Goal: Task Accomplishment & Management: Manage account settings

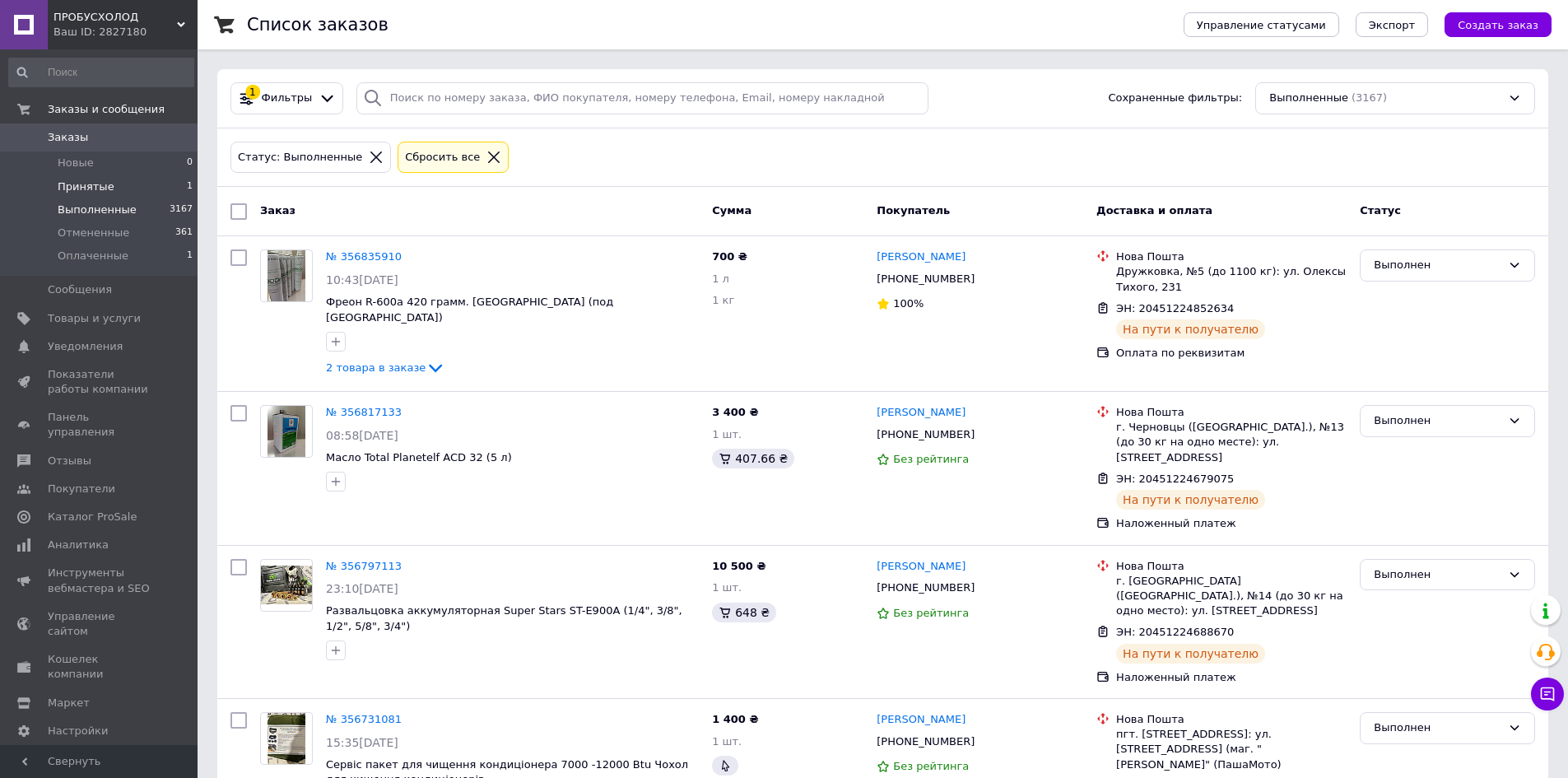
click at [96, 185] on span "Принятые" at bounding box center [86, 187] width 57 height 15
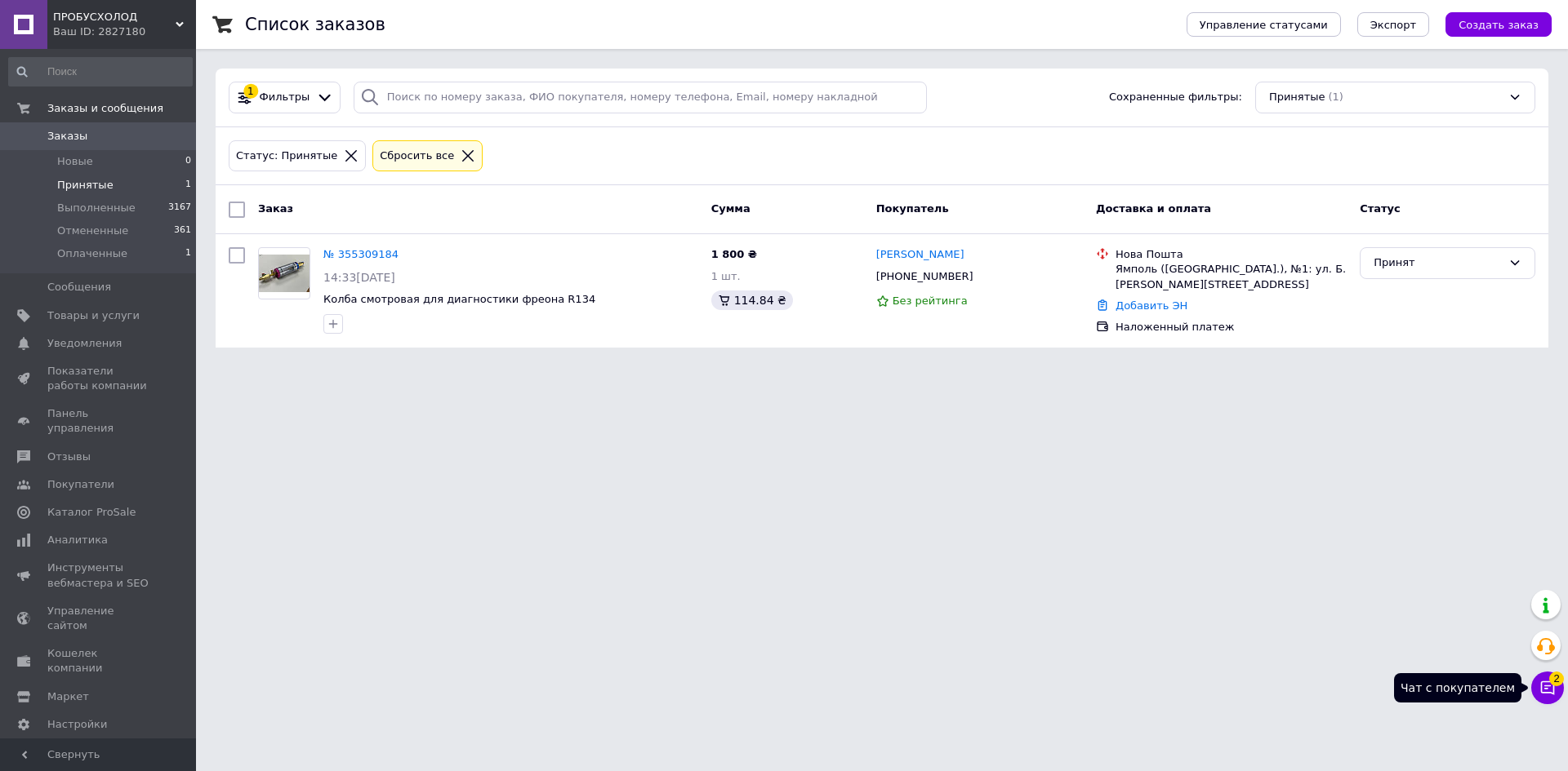
click at [1546, 685] on icon at bounding box center [1547, 688] width 16 height 16
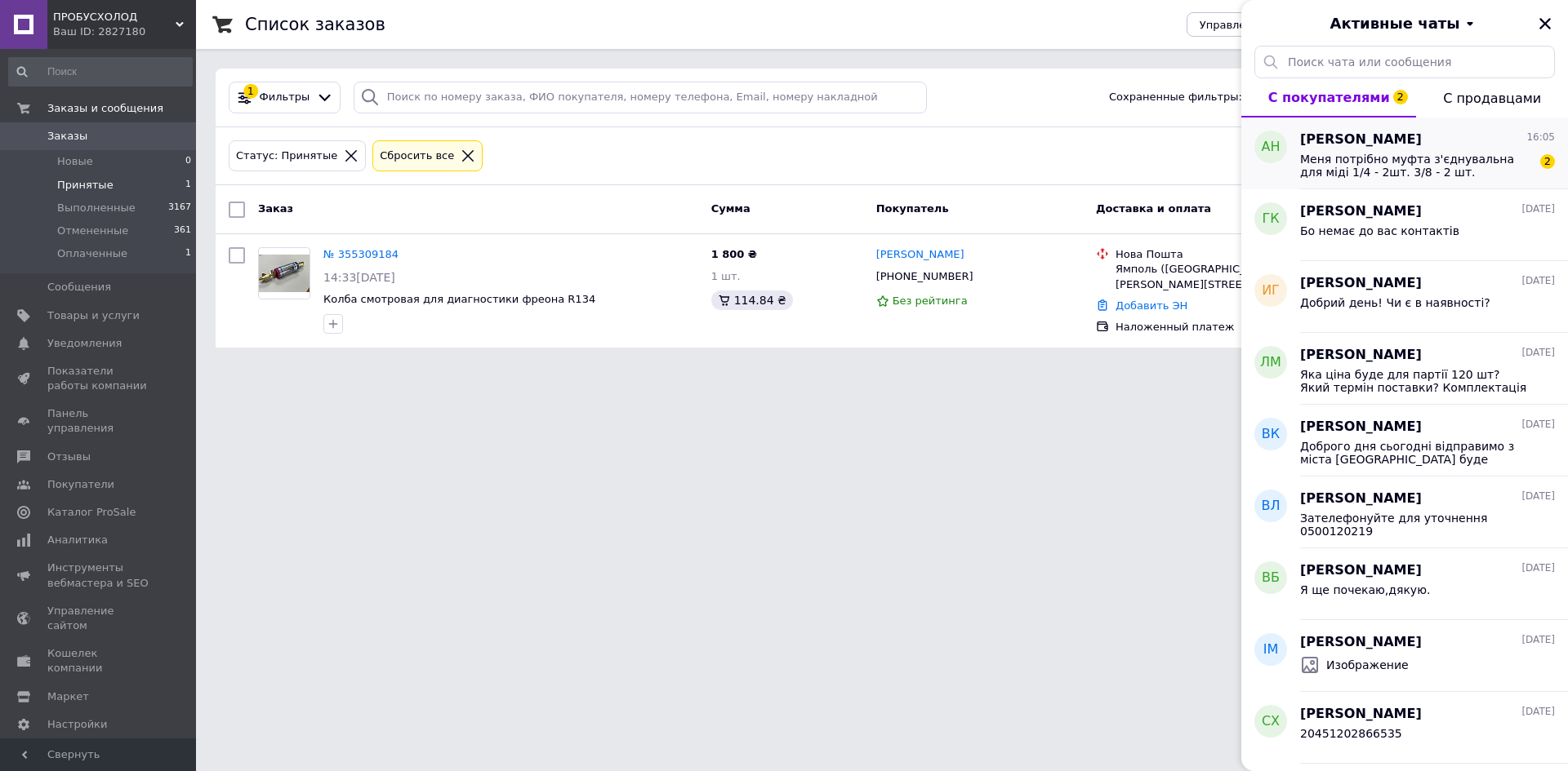
click at [1399, 154] on span "Меня потрібно муфта з'єднувальна для міді 1/4 - 2шт. 3/8 - 2 шт." at bounding box center [1416, 165] width 231 height 26
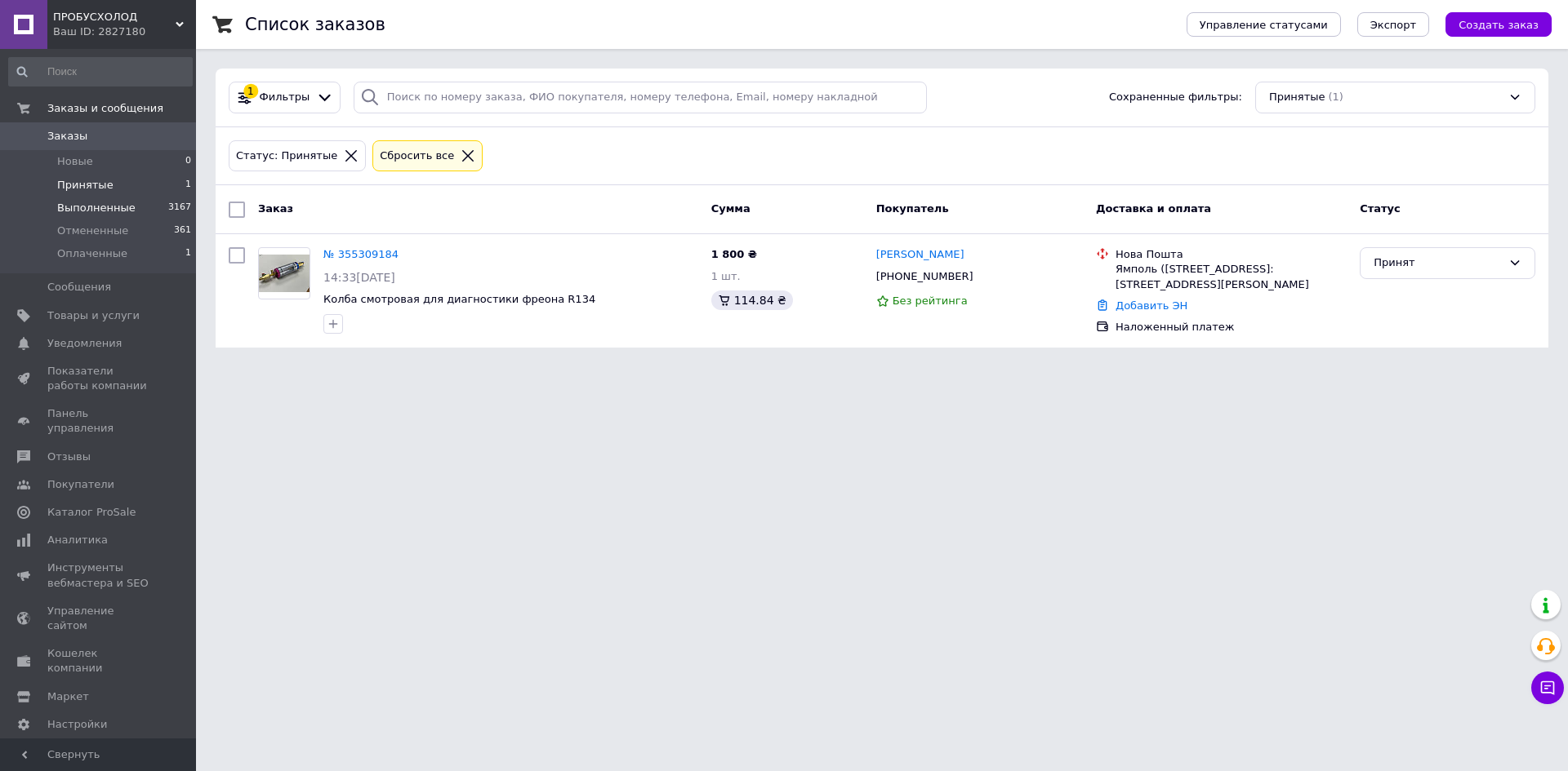
click at [86, 202] on span "Выполненные" at bounding box center [96, 208] width 79 height 14
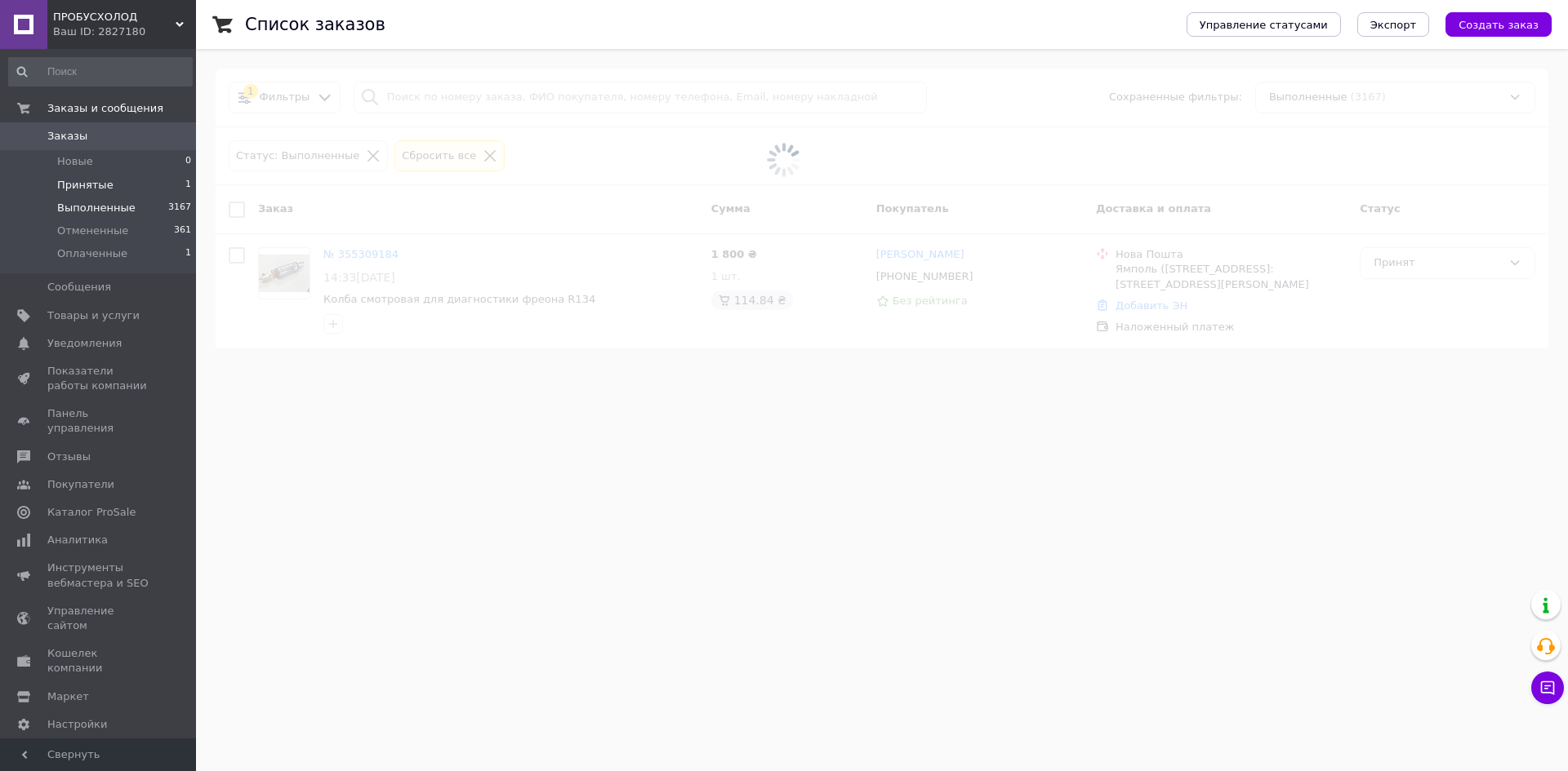
click at [89, 187] on span "Принятые" at bounding box center [85, 185] width 56 height 14
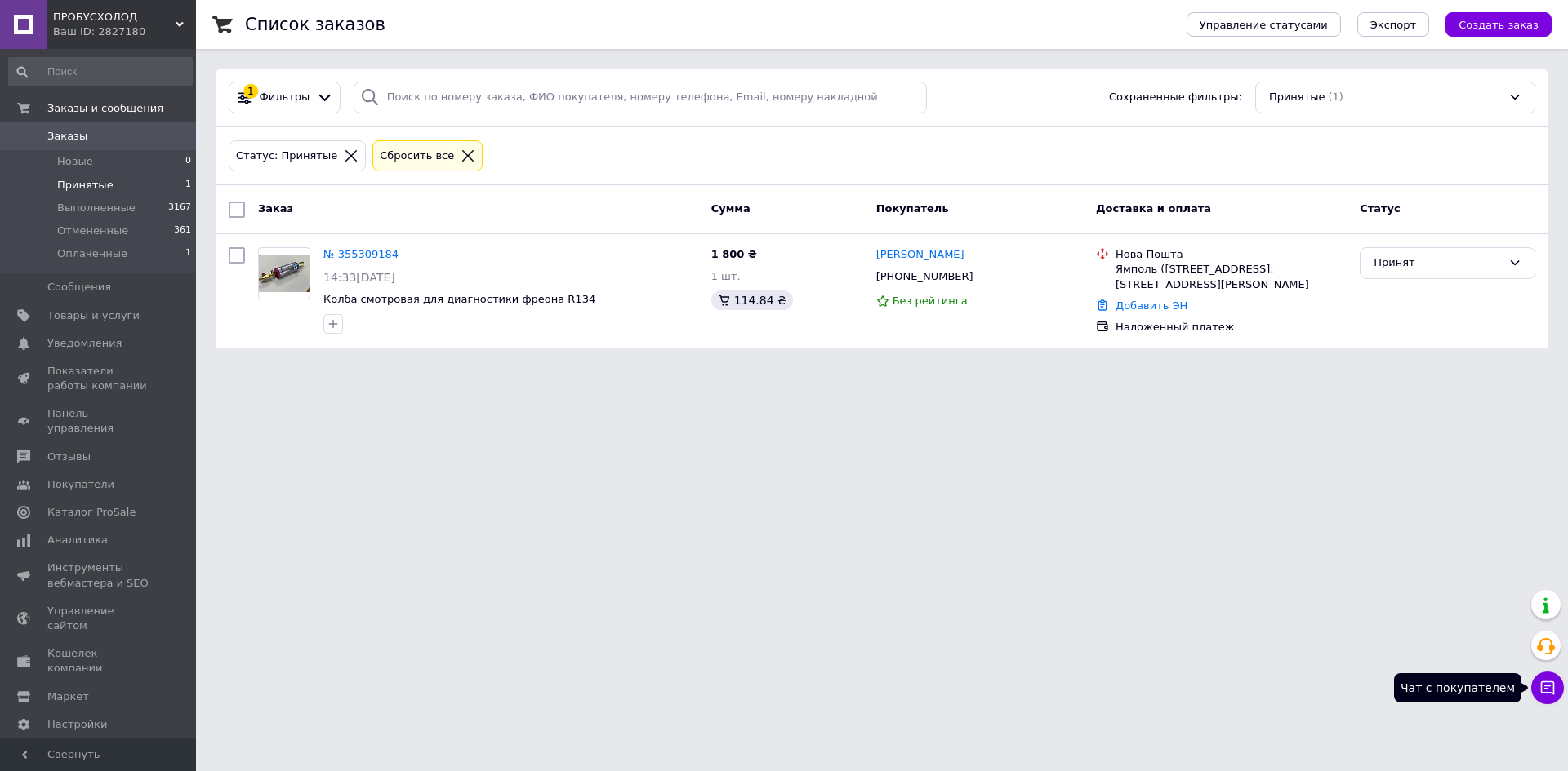
click at [1549, 685] on icon at bounding box center [1547, 688] width 16 height 16
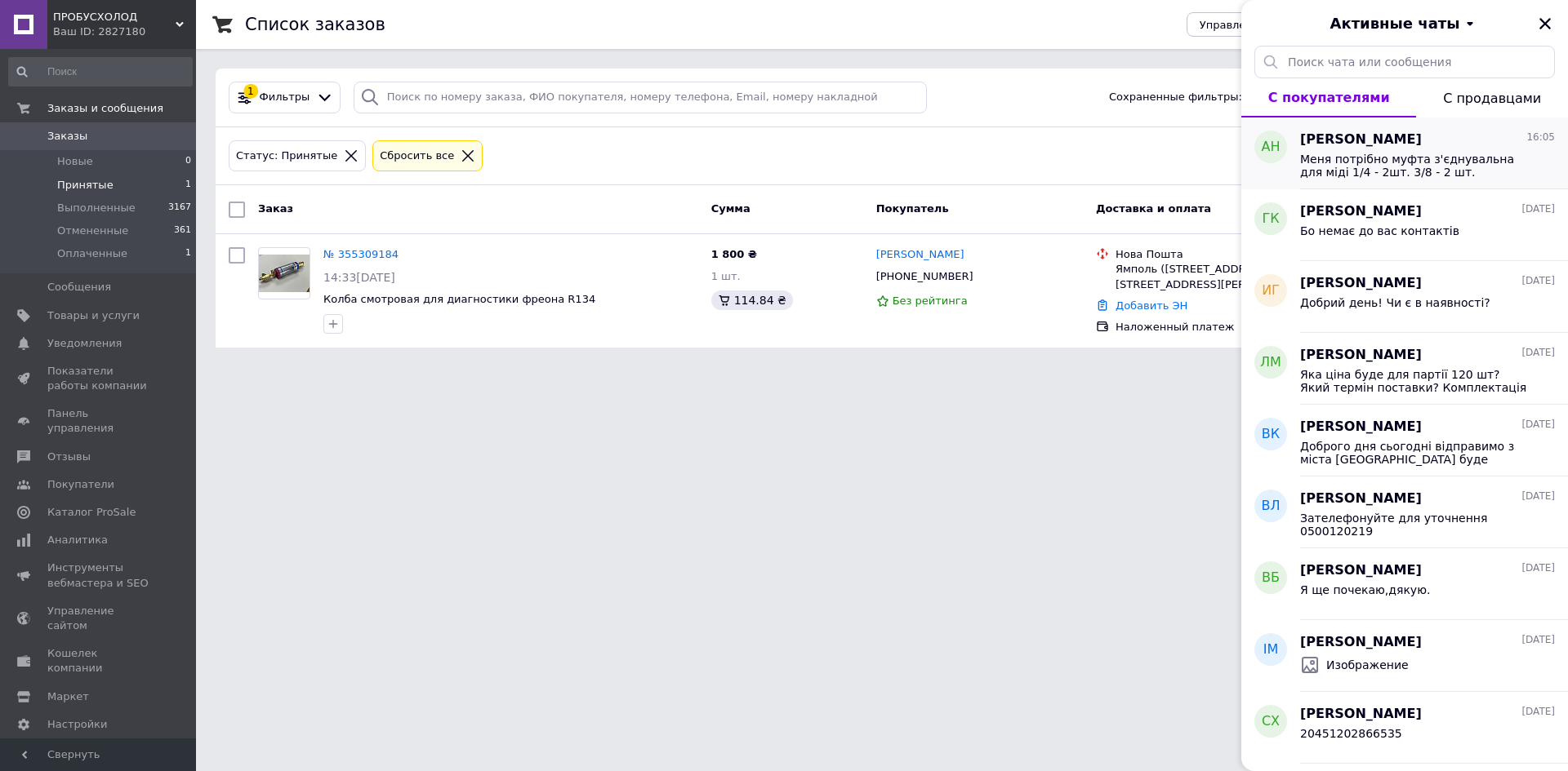
click at [1391, 127] on div "Андрій Новотний 16:05 Меня потрібно муфта з'єднувальна для міді 1/4 - 2шт. 3/8 …" at bounding box center [1434, 153] width 268 height 71
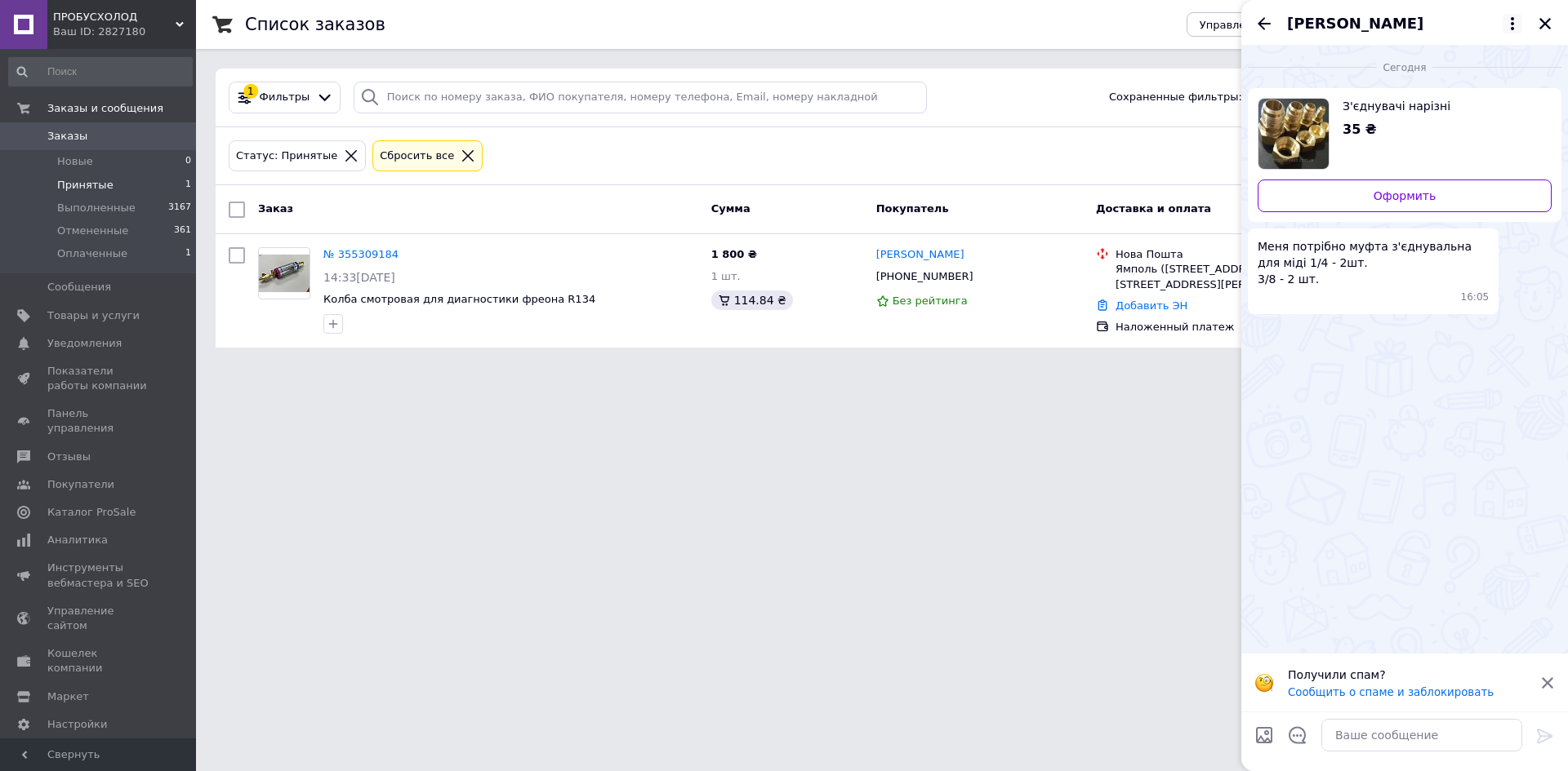
click at [1509, 21] on icon at bounding box center [1513, 24] width 20 height 20
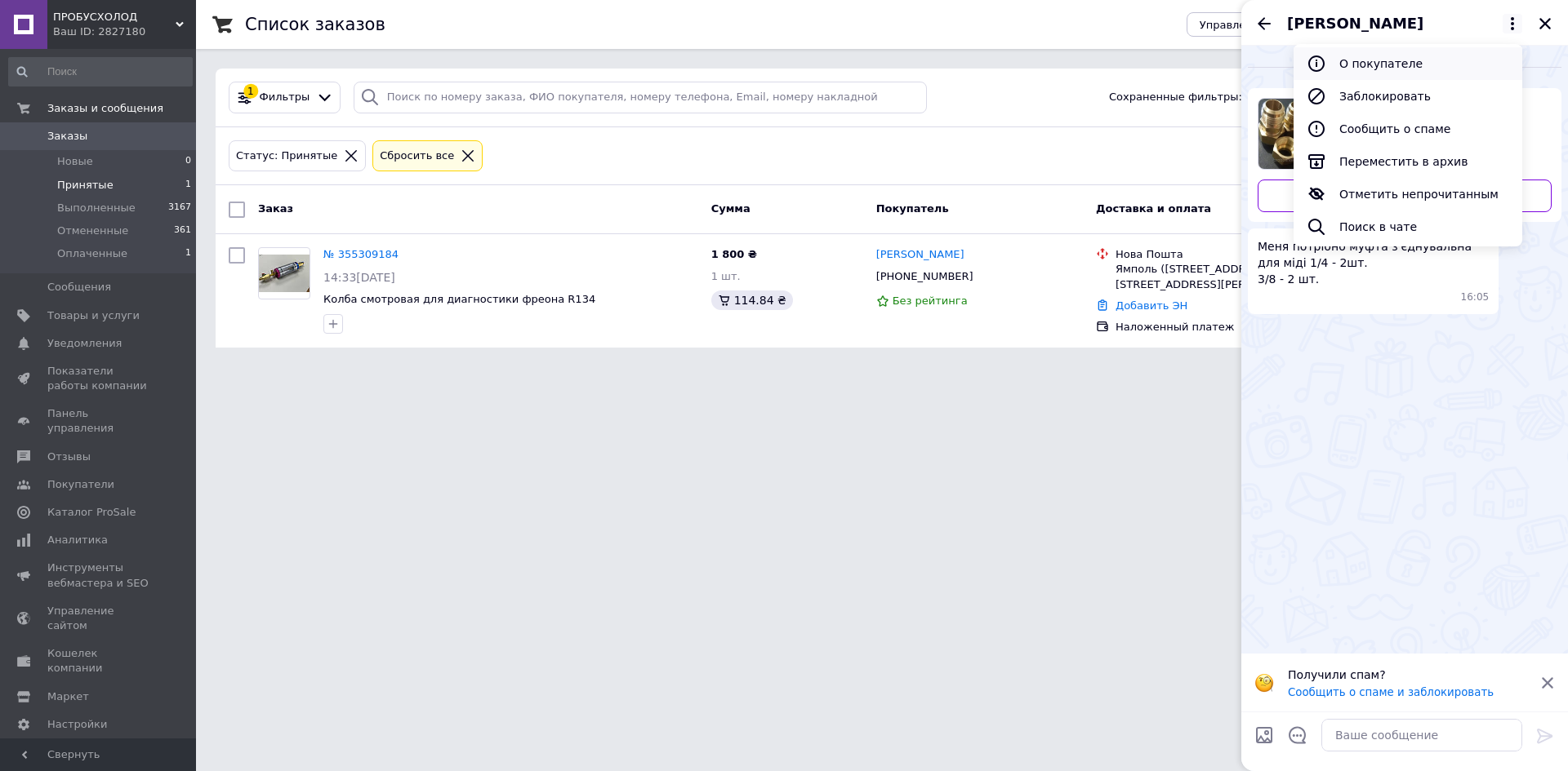
click at [1393, 63] on button "О покупателе" at bounding box center [1407, 63] width 229 height 33
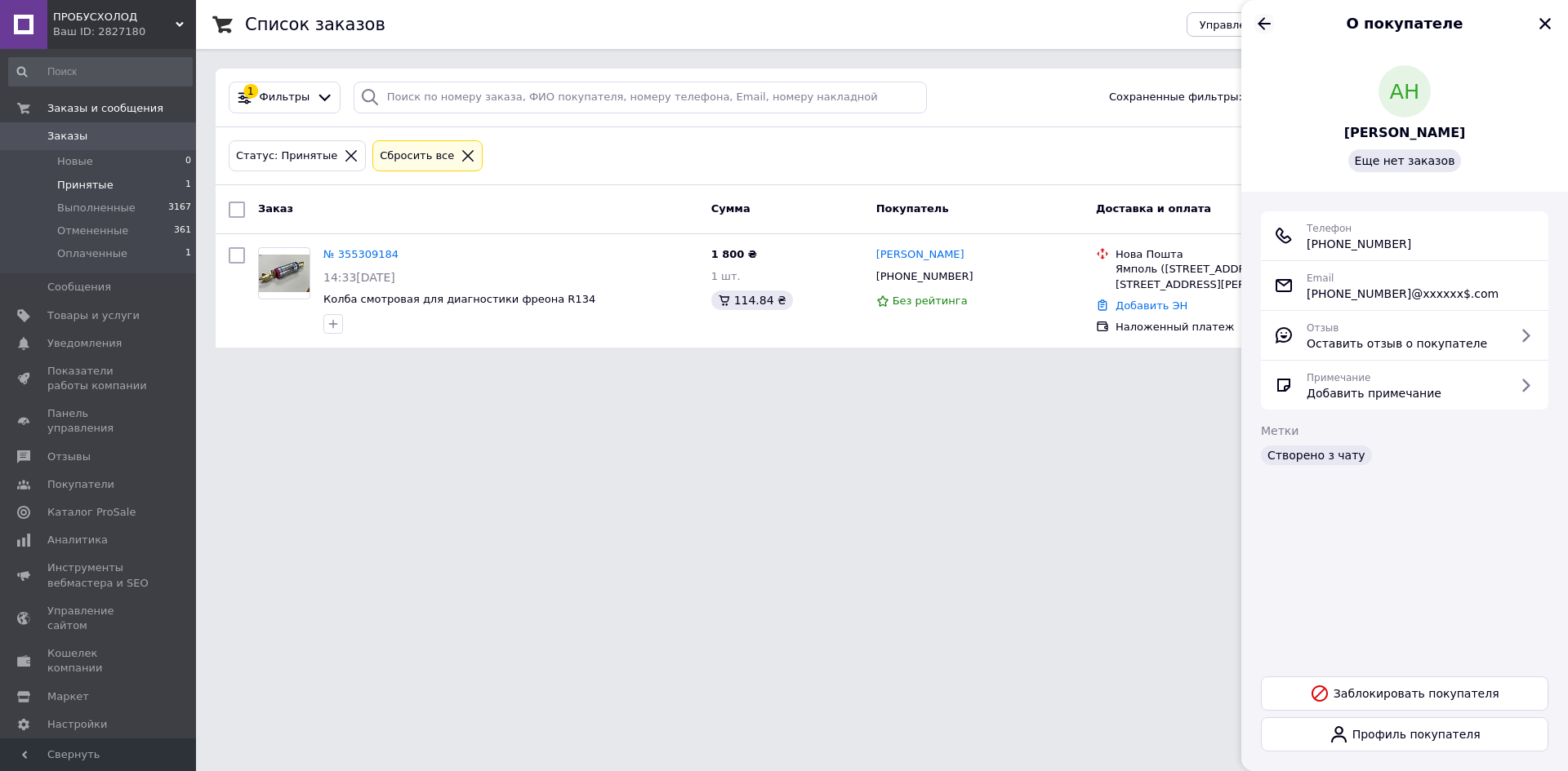
click at [1263, 29] on icon "Назад" at bounding box center [1264, 24] width 13 height 13
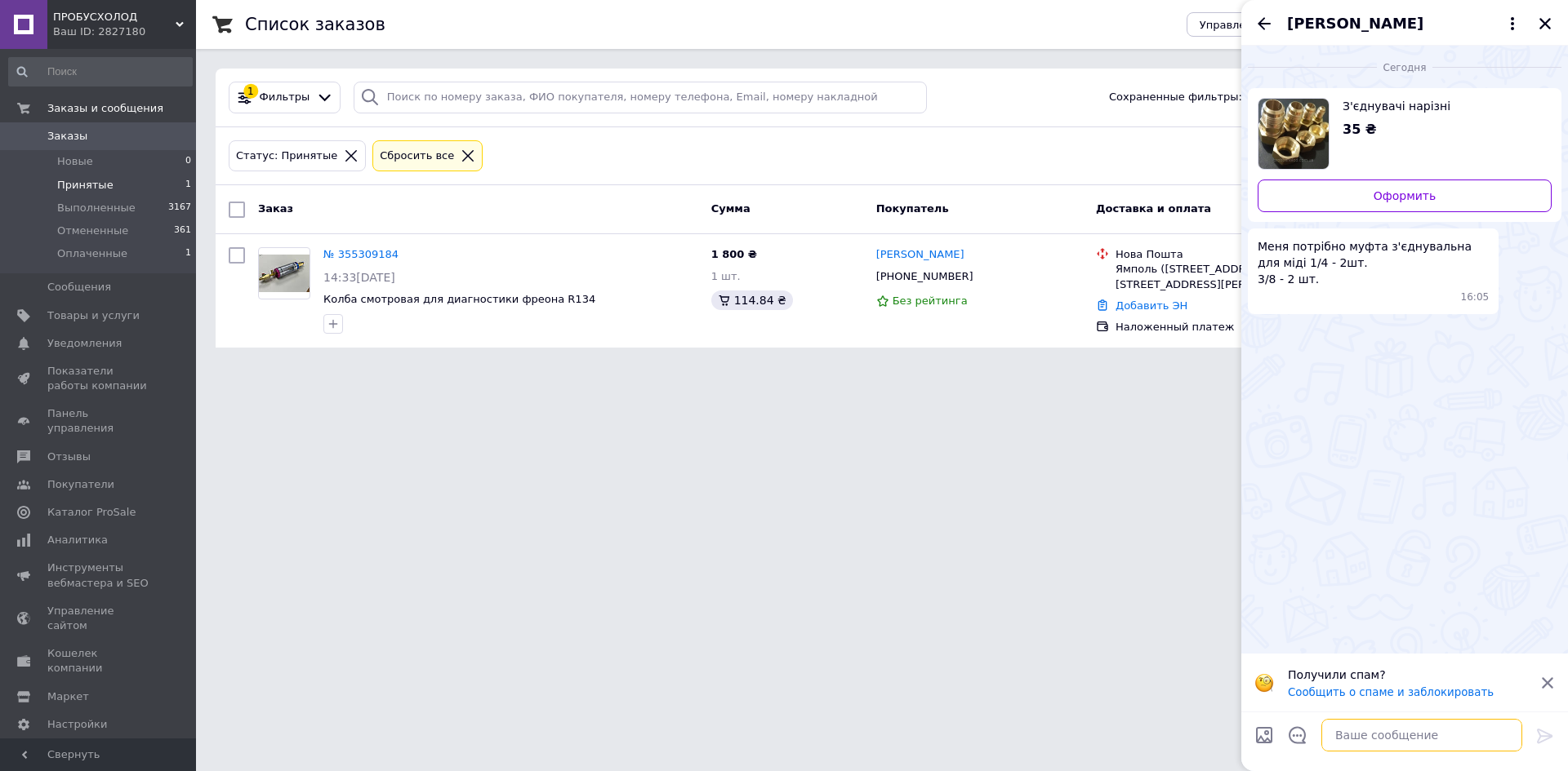
click at [1365, 744] on textarea at bounding box center [1422, 736] width 201 height 33
type textarea "+"
click at [1347, 737] on textarea at bounding box center [1422, 736] width 201 height 33
paste textarea "https://probusholod.com.ua/ua/"
type textarea "https://probusholod.com.ua/ua/"
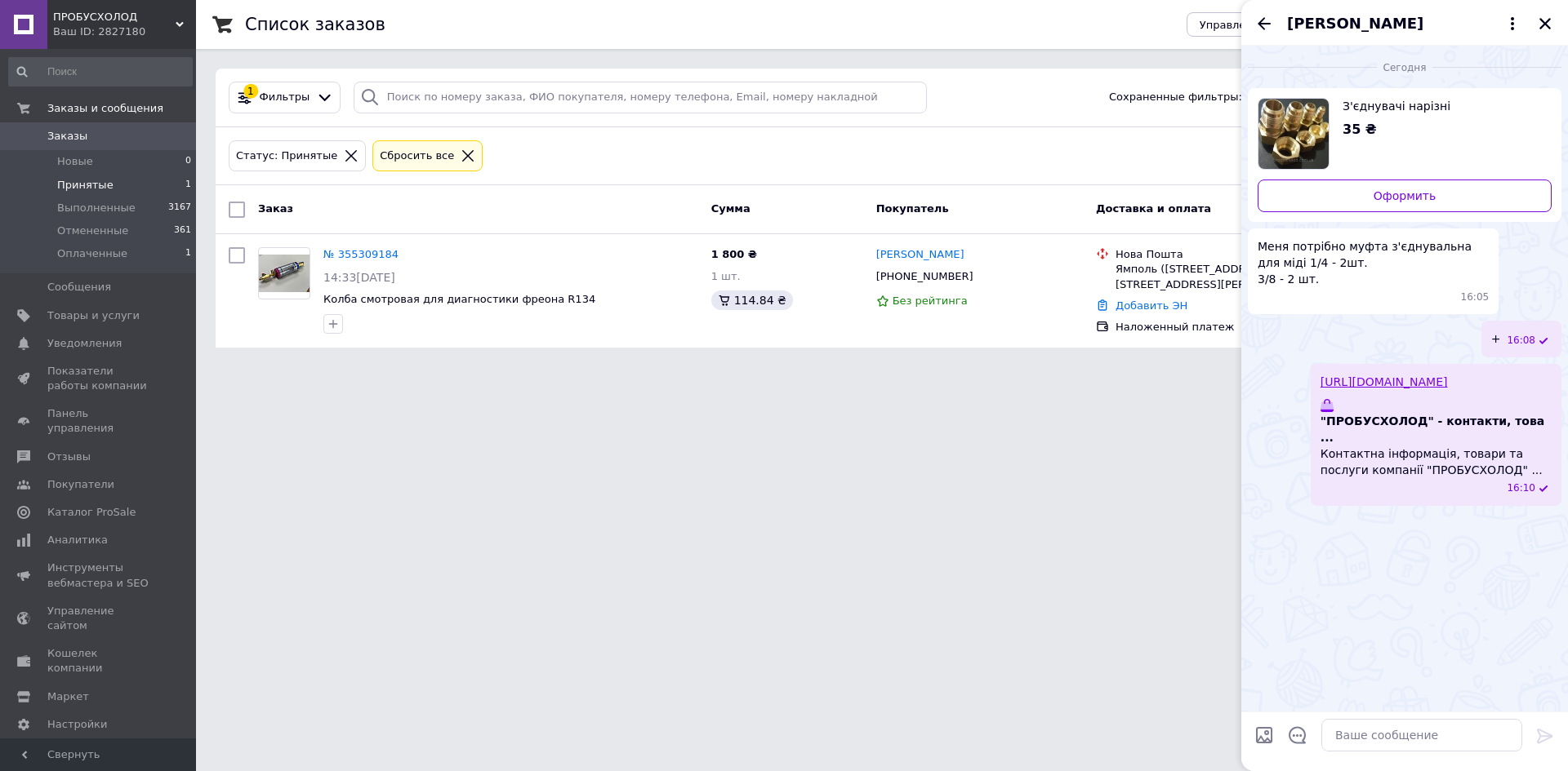
click at [1459, 590] on div "Сегодня З'єднувачі нарізні 35 ₴ Оформить Меня потрібно муфта з'єднувальна для м…" at bounding box center [1404, 379] width 326 height 666
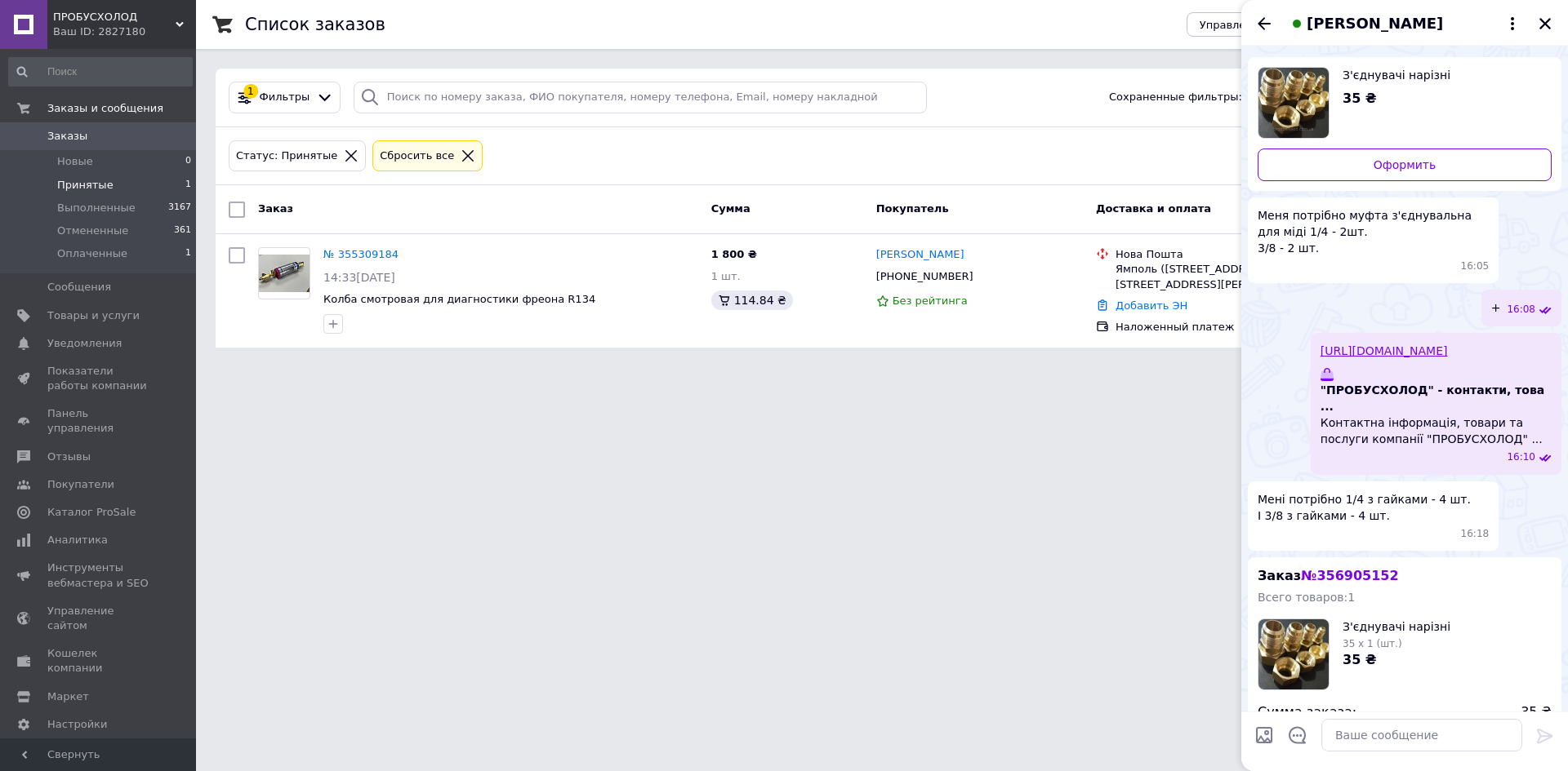
scroll to position [32, 0]
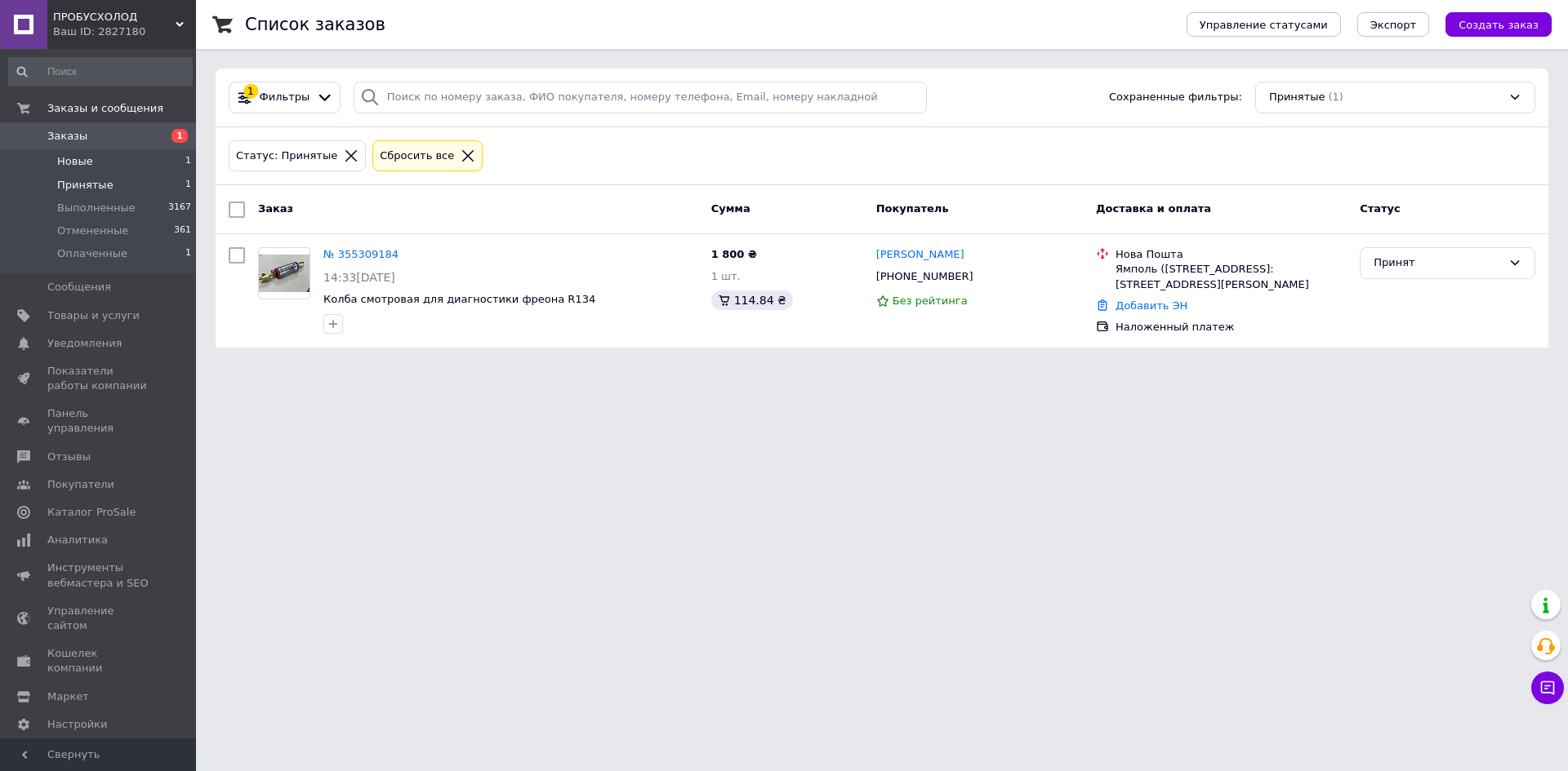
click at [80, 165] on span "Новые" at bounding box center [75, 162] width 36 height 14
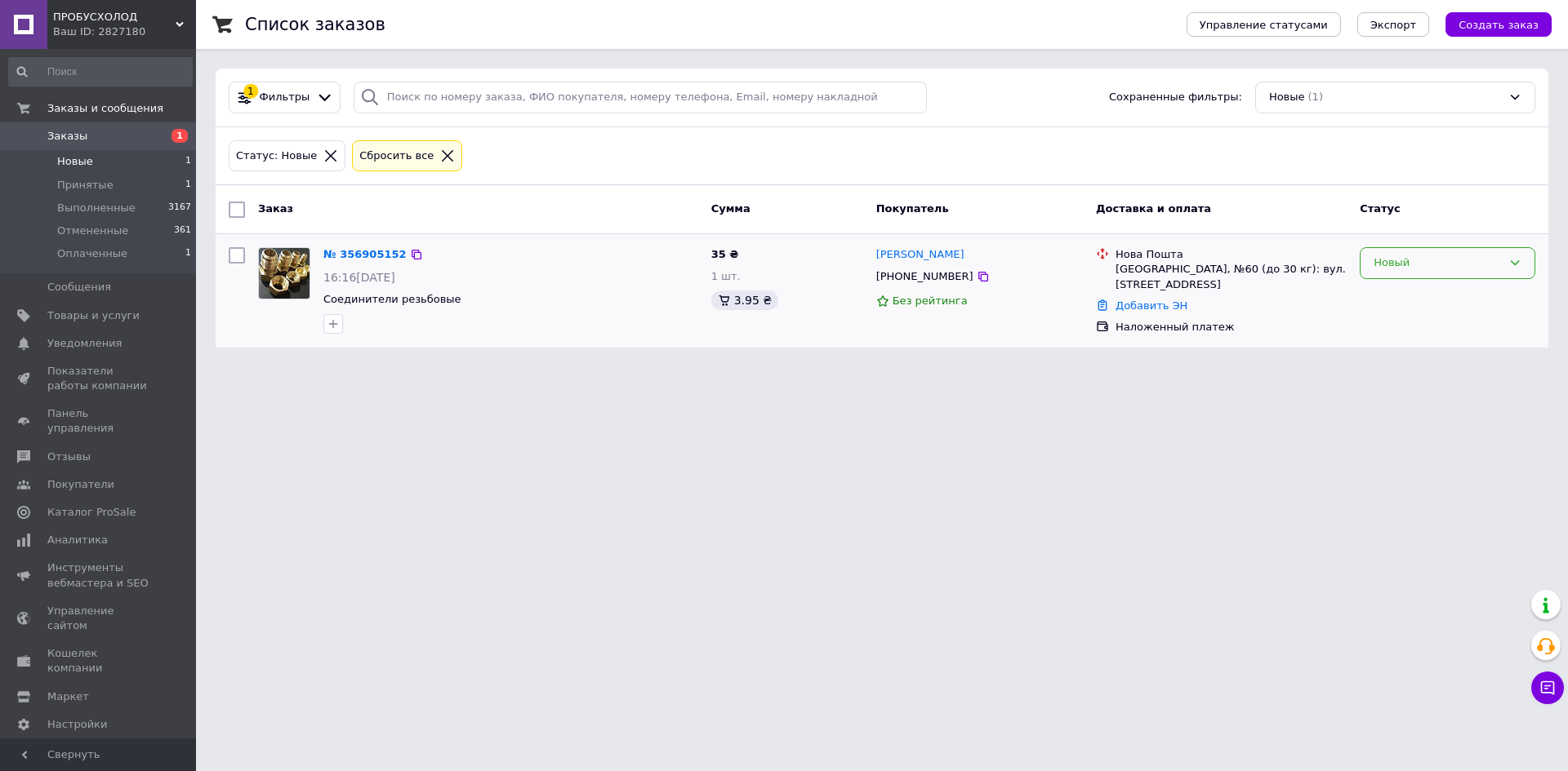
click at [1385, 263] on div "Новый" at bounding box center [1438, 263] width 128 height 17
click at [1389, 293] on li "Принят" at bounding box center [1447, 296] width 174 height 30
click at [977, 279] on icon at bounding box center [983, 277] width 13 height 13
click at [1549, 693] on icon at bounding box center [1547, 688] width 14 height 14
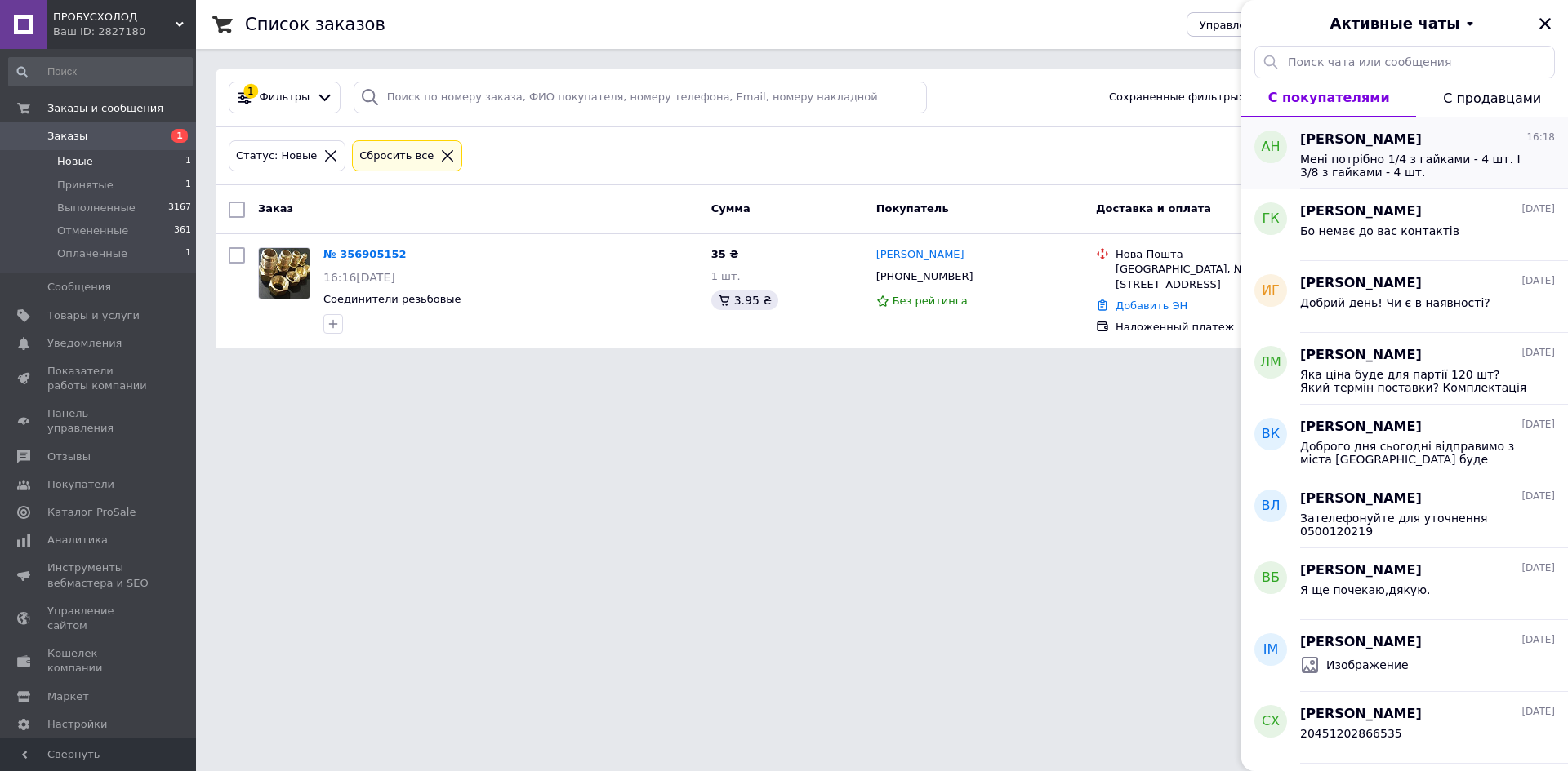
click at [1391, 173] on span "Мені потрібно 1/4 з гайками - 4 шт. І 3/8 з гайками - 4 шт." at bounding box center [1416, 165] width 231 height 26
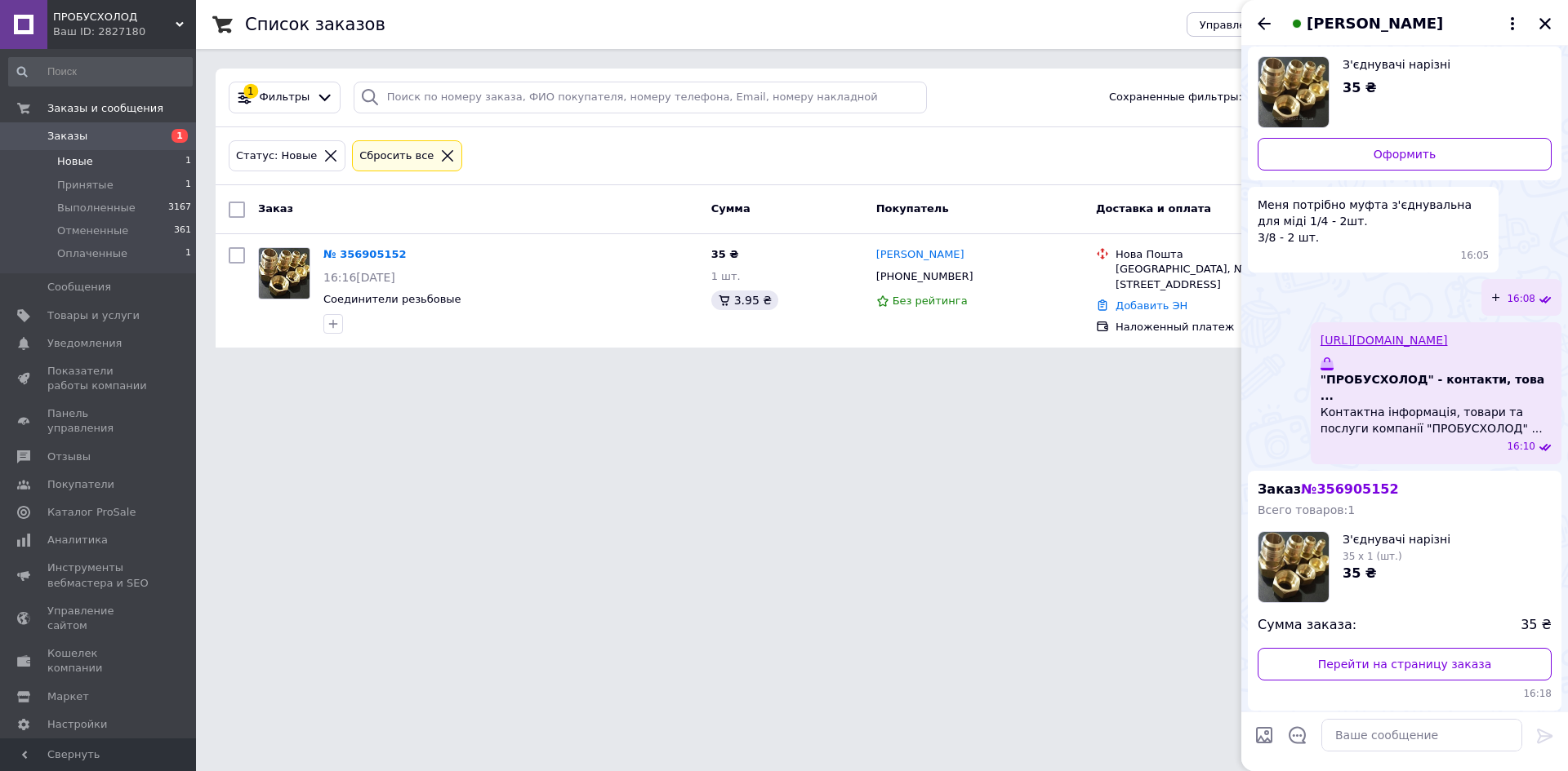
scroll to position [43, 0]
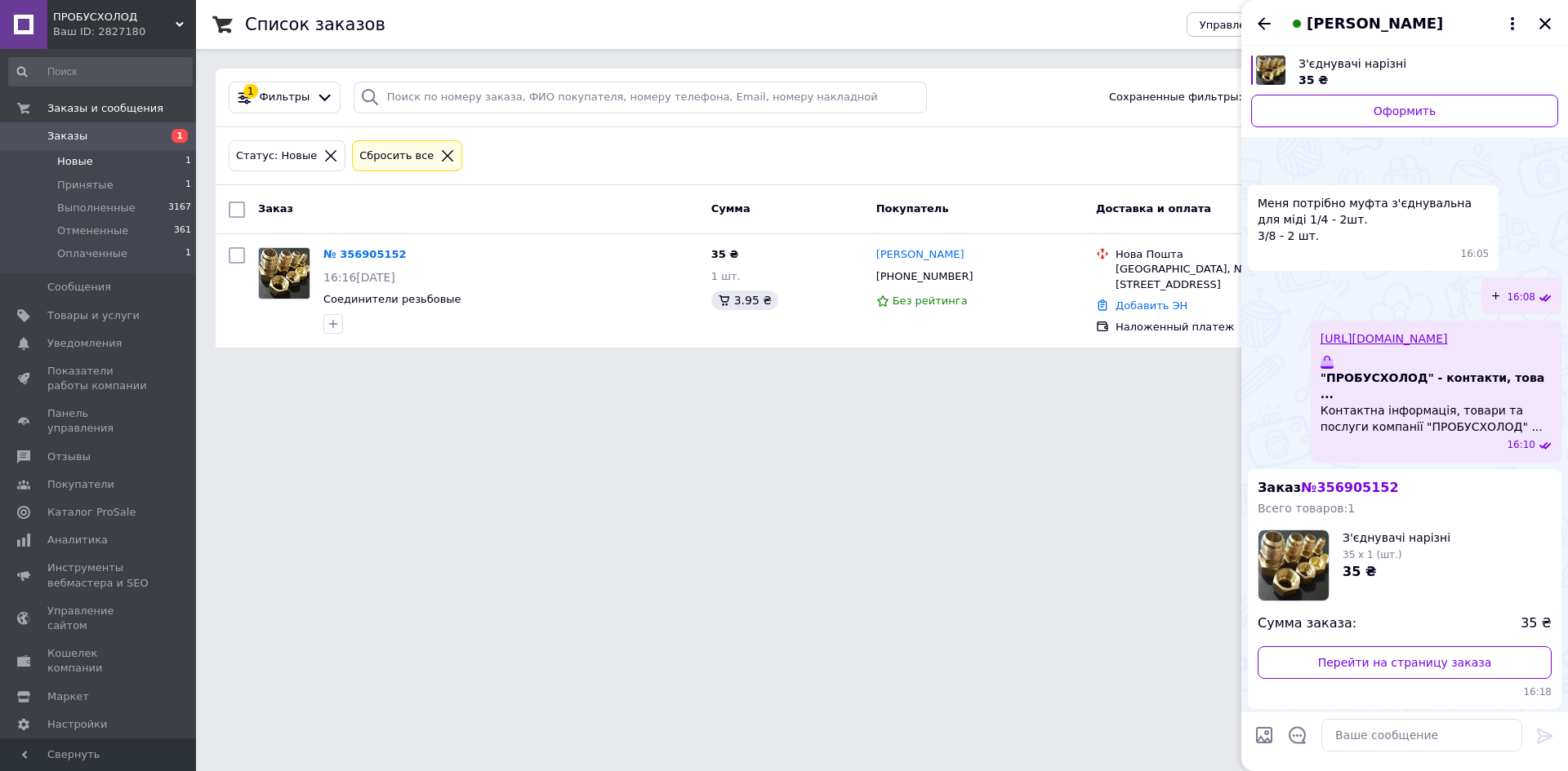
click at [77, 155] on span "Новые" at bounding box center [75, 162] width 36 height 14
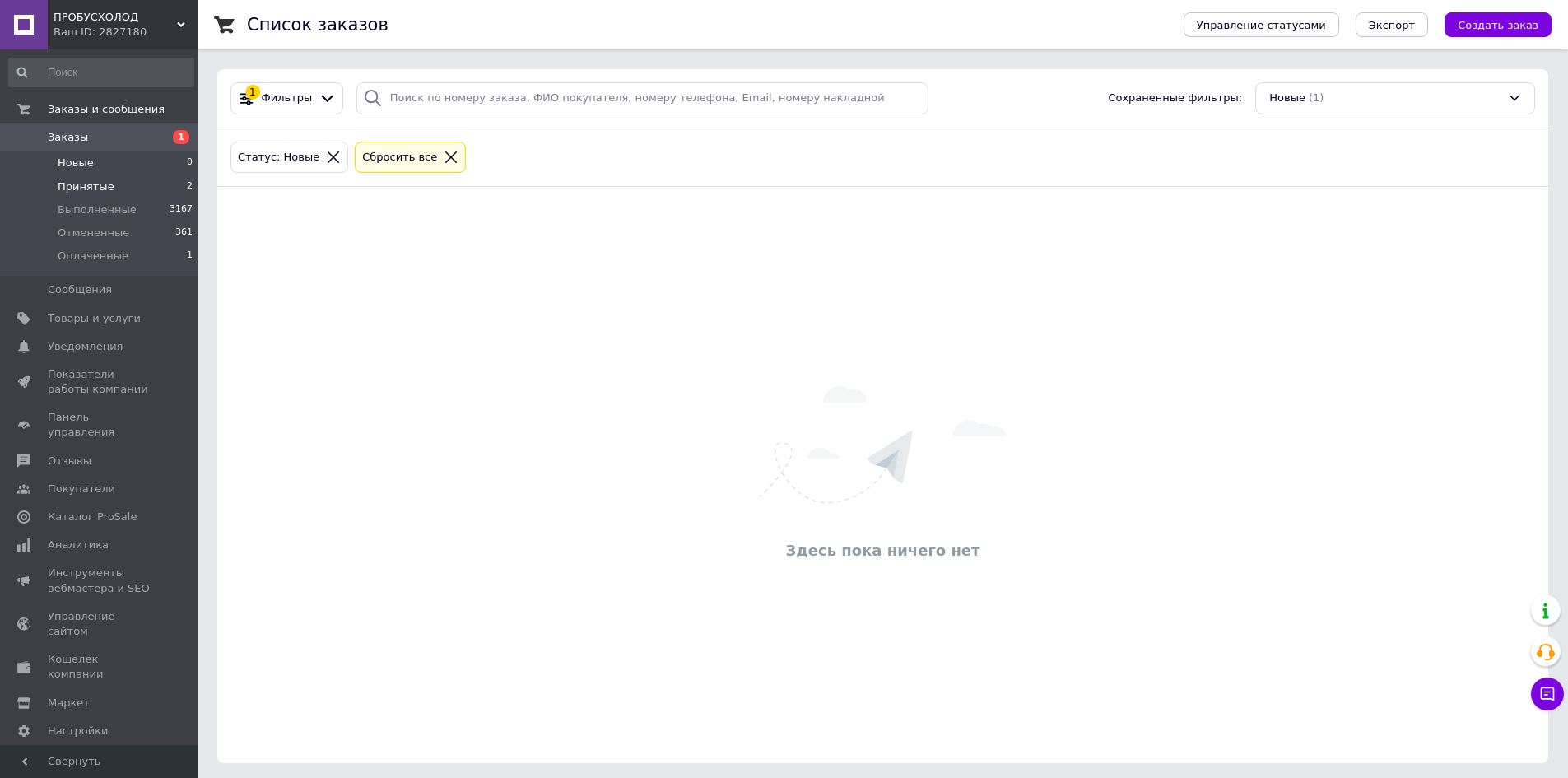
click at [110, 180] on li "Принятые 2" at bounding box center [101, 186] width 202 height 23
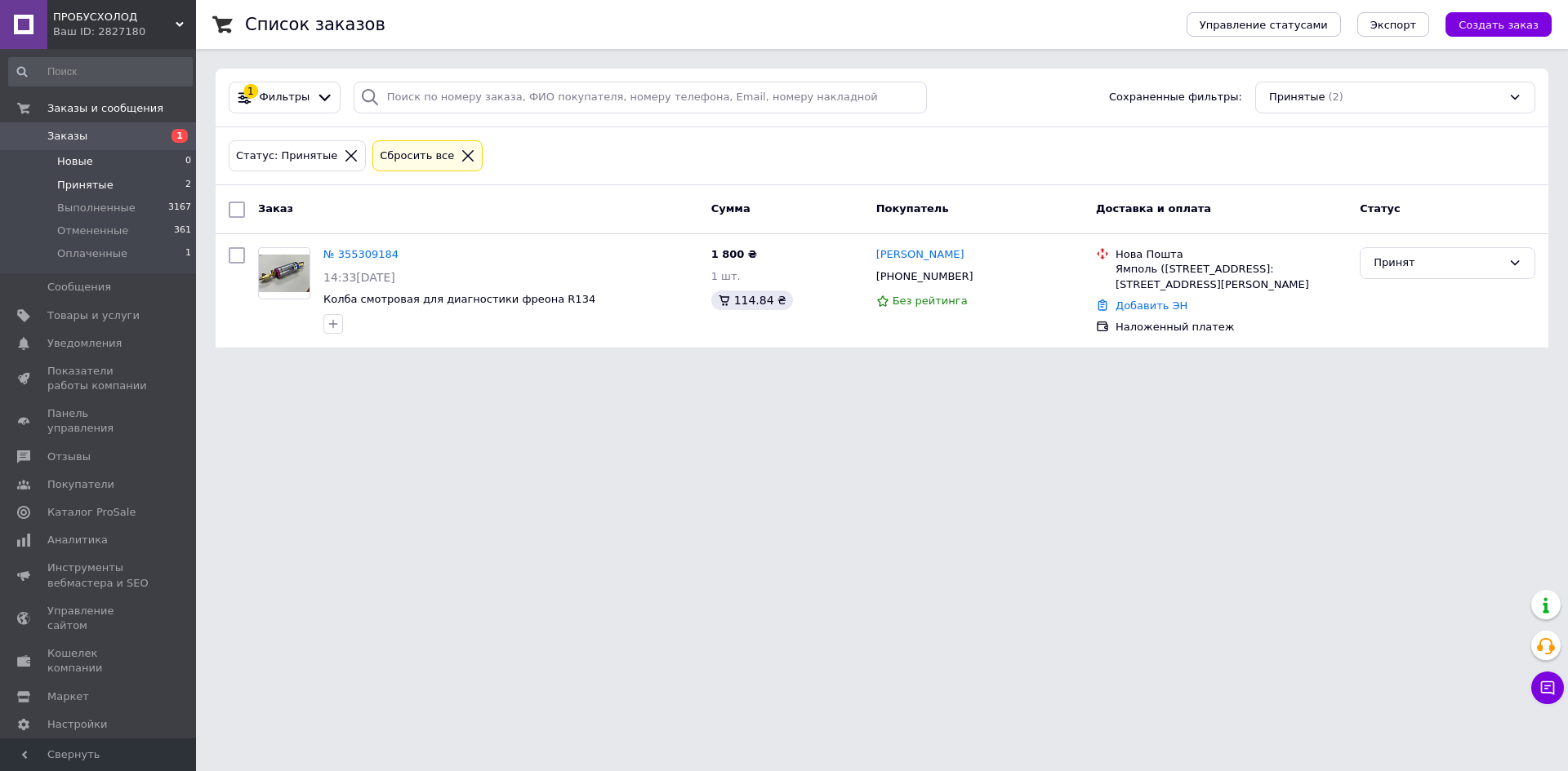
click at [77, 160] on span "Новые" at bounding box center [75, 162] width 36 height 14
click at [83, 159] on span "Новые" at bounding box center [75, 162] width 36 height 14
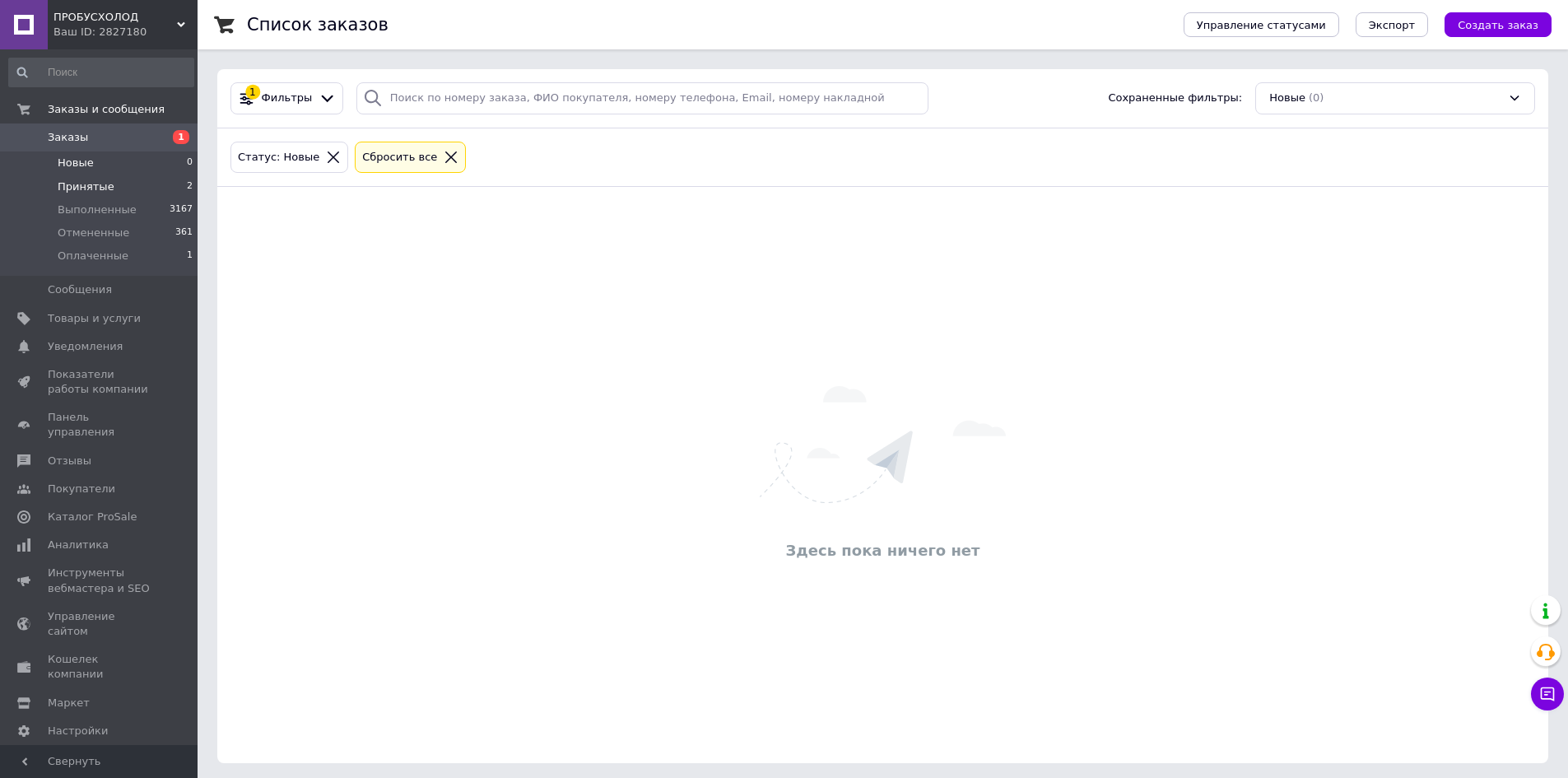
click at [87, 188] on span "Принятые" at bounding box center [86, 187] width 57 height 15
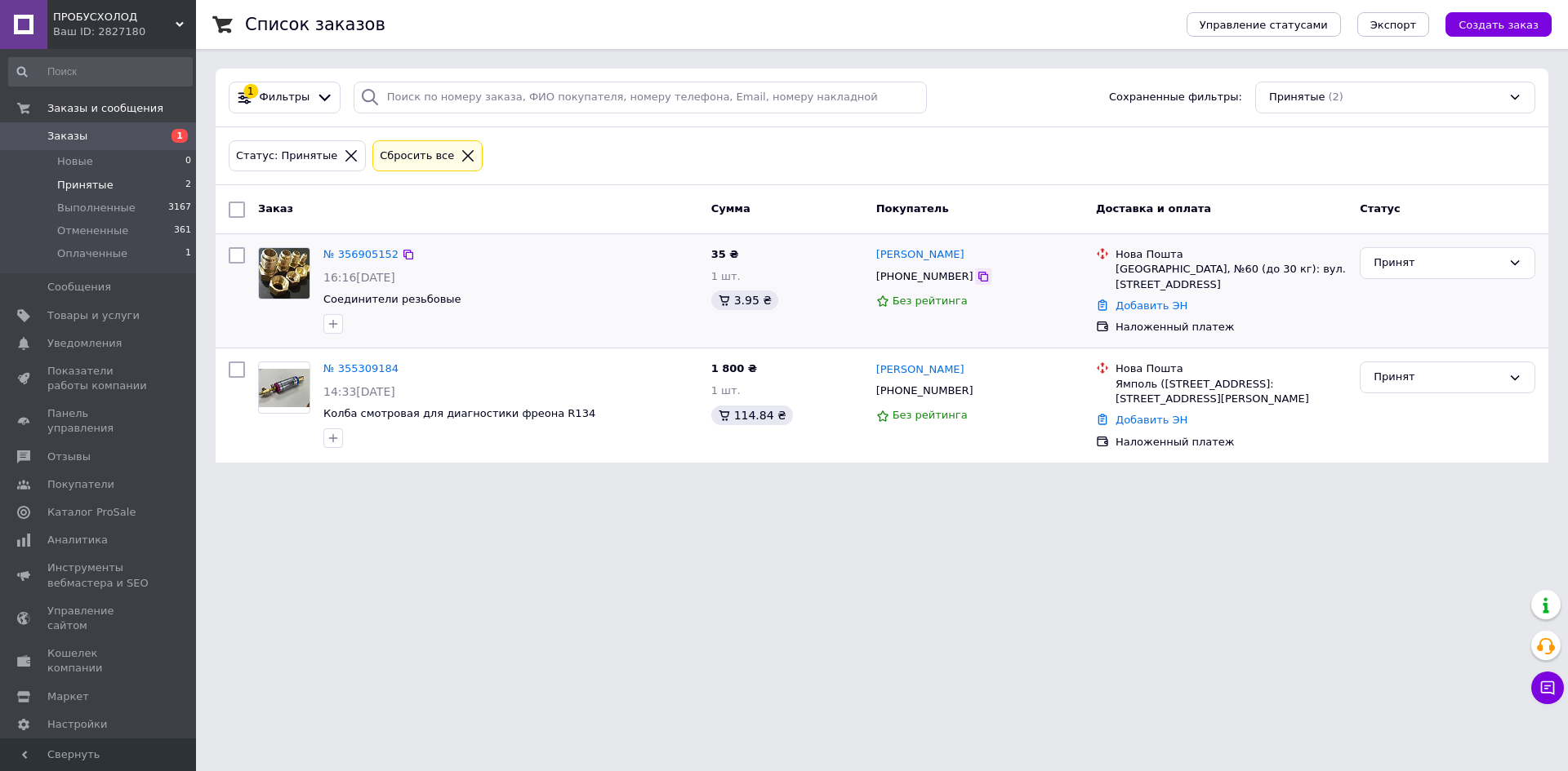
click at [977, 281] on icon at bounding box center [983, 277] width 13 height 13
drag, startPoint x: 963, startPoint y: 257, endPoint x: 912, endPoint y: 256, distance: 51.0
click at [912, 256] on div "[PERSON_NAME]" at bounding box center [979, 255] width 210 height 19
copy link "Новотний"
drag, startPoint x: 873, startPoint y: 257, endPoint x: 910, endPoint y: 252, distance: 37.3
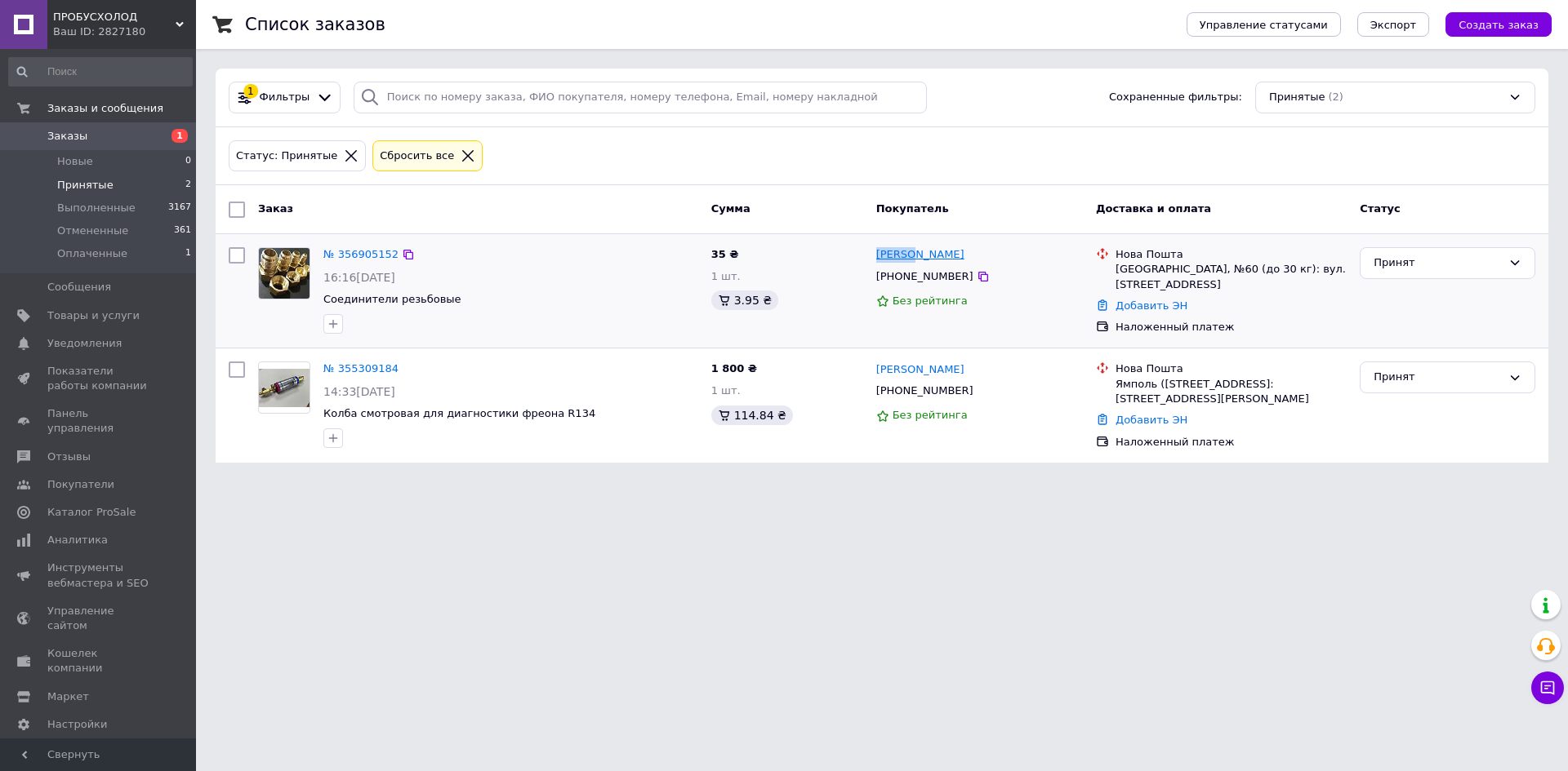
click at [910, 252] on div "[PERSON_NAME] [PHONE_NUMBER] Без рейтинга" at bounding box center [979, 290] width 220 height 100
copy link "[PERSON_NAME]"
drag, startPoint x: 1141, startPoint y: 270, endPoint x: 1118, endPoint y: 277, distance: 24.0
click at [1116, 269] on div "[GEOGRAPHIC_DATA], №60 (до 30 кг): вул. [STREET_ADDRESS]" at bounding box center [1232, 277] width 231 height 30
copy div "[GEOGRAPHIC_DATA]"
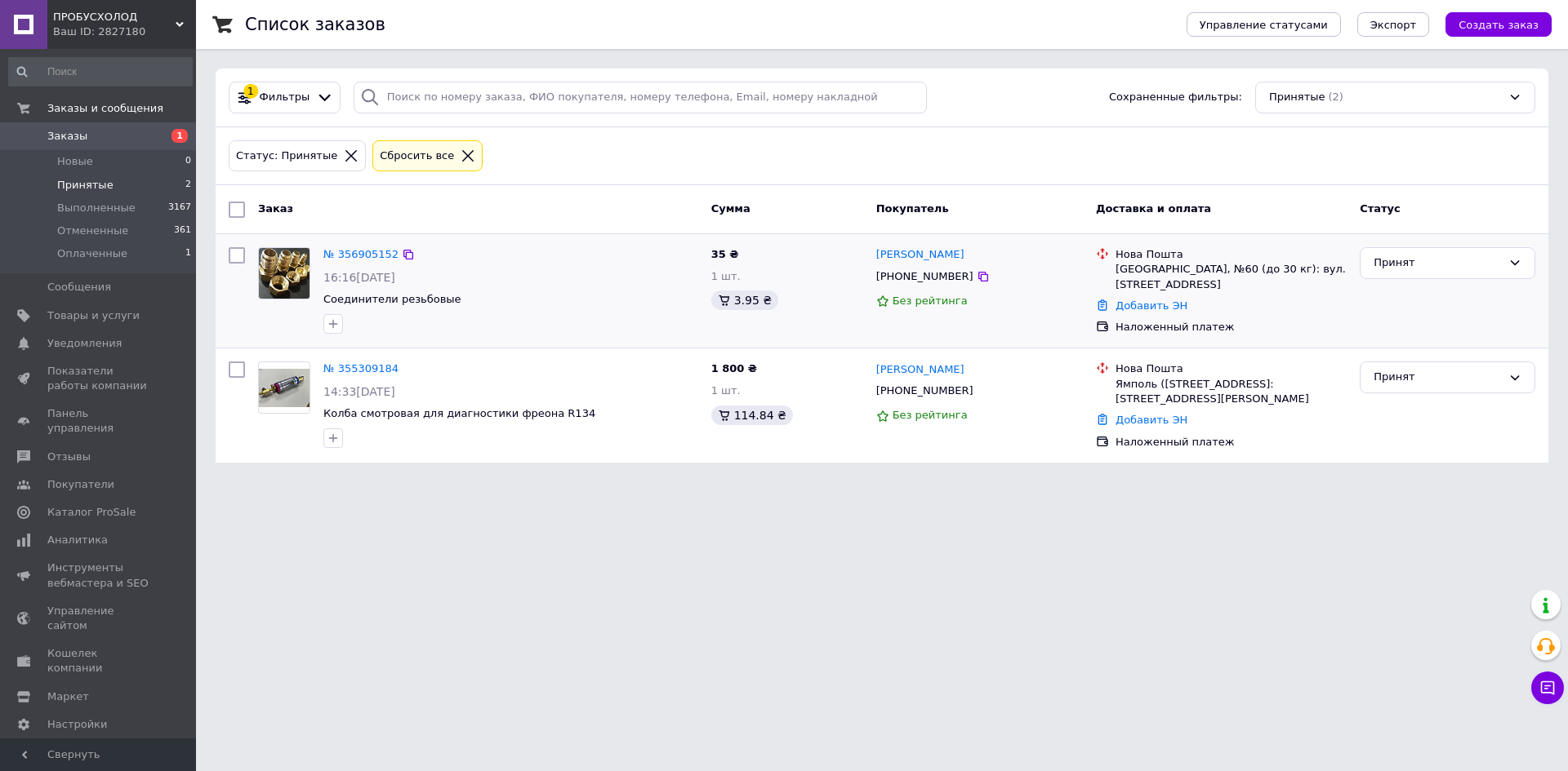
click at [1204, 296] on div "Добавить ЭН" at bounding box center [1231, 306] width 238 height 22
click at [1148, 299] on link "Добавить ЭН" at bounding box center [1151, 306] width 71 height 13
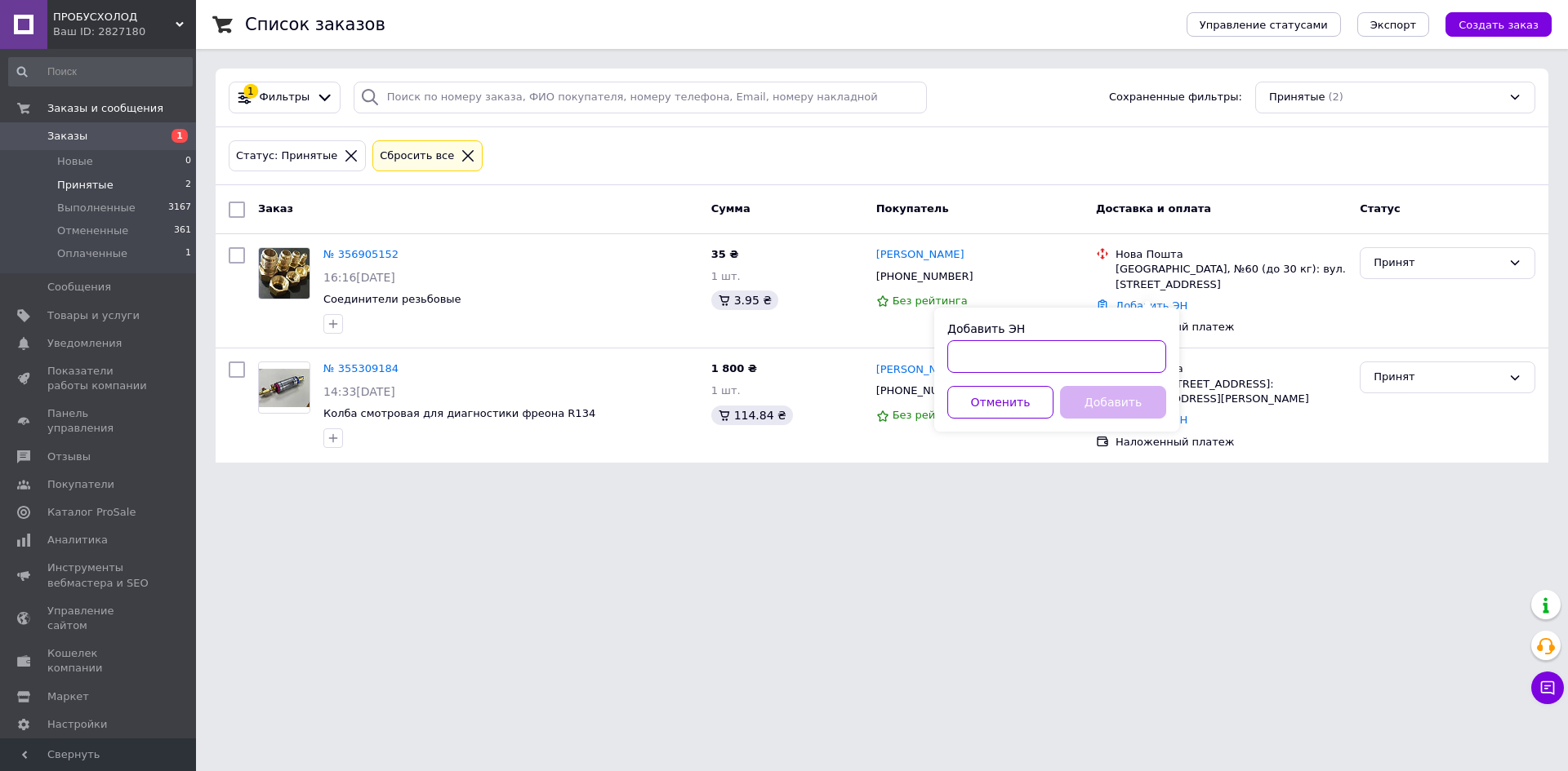
click at [1048, 348] on input "Добавить ЭН" at bounding box center [1057, 357] width 219 height 33
paste input "20451225254709"
type input "20451225254709"
click at [1132, 404] on button "Добавить" at bounding box center [1112, 402] width 106 height 33
